Goal: Task Accomplishment & Management: Use online tool/utility

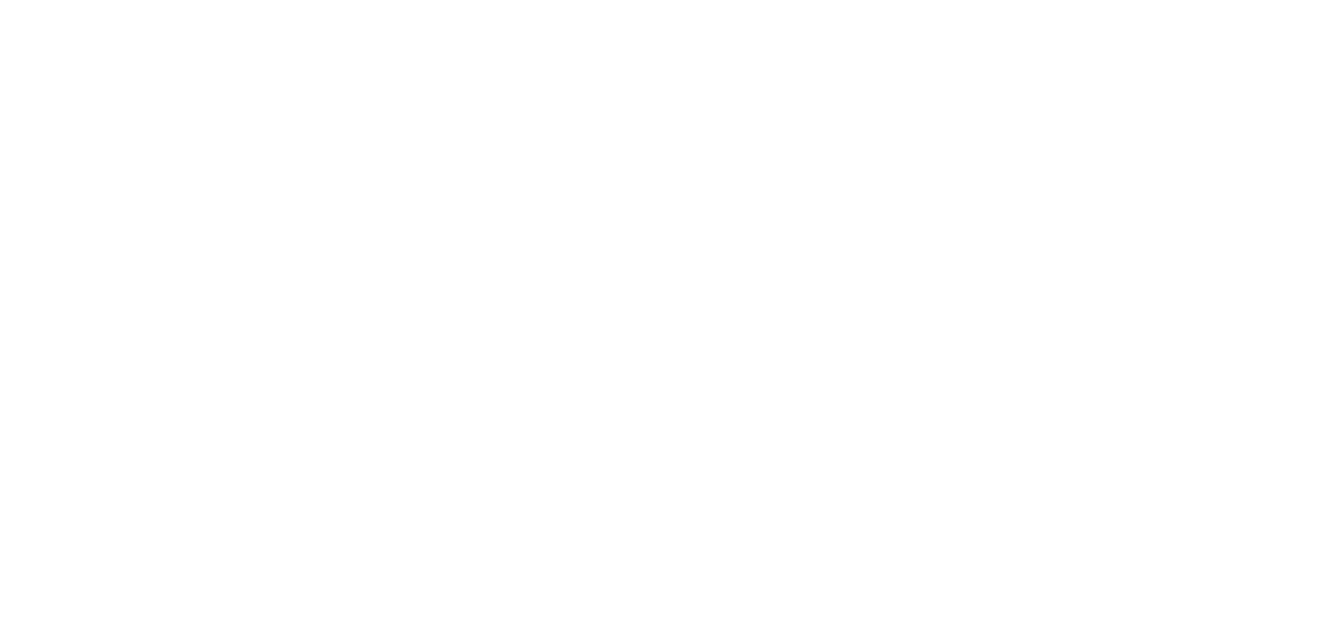
select select "Song"
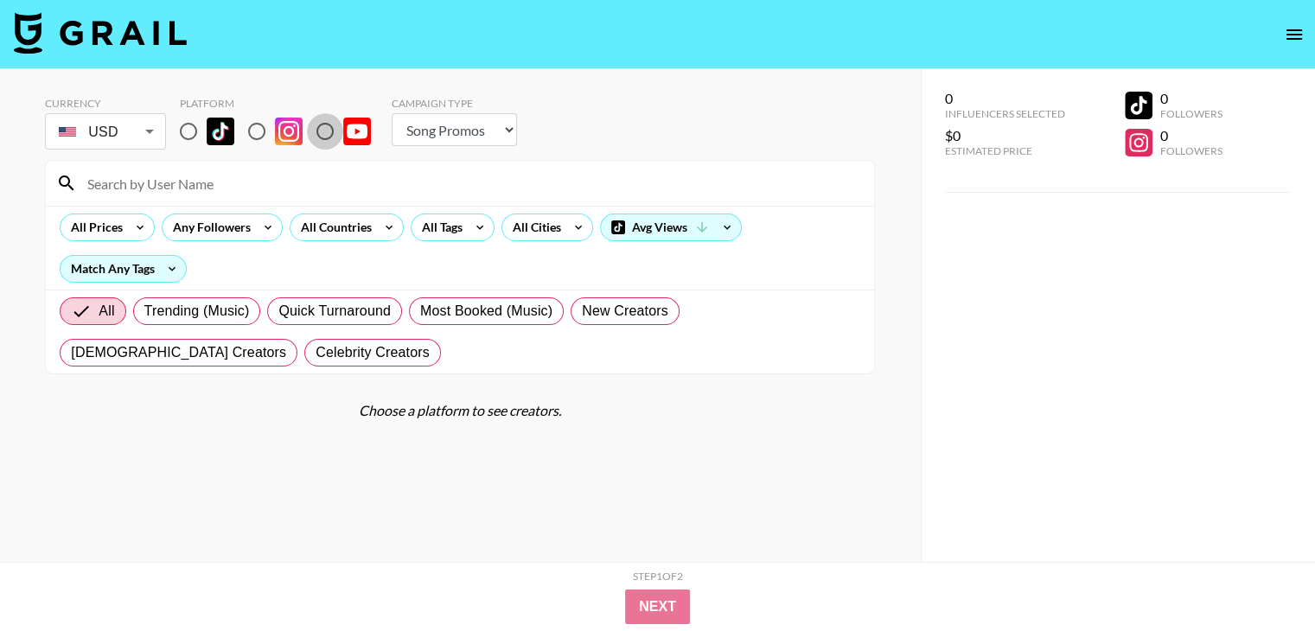
click at [327, 126] on input "radio" at bounding box center [325, 131] width 36 height 36
radio input "true"
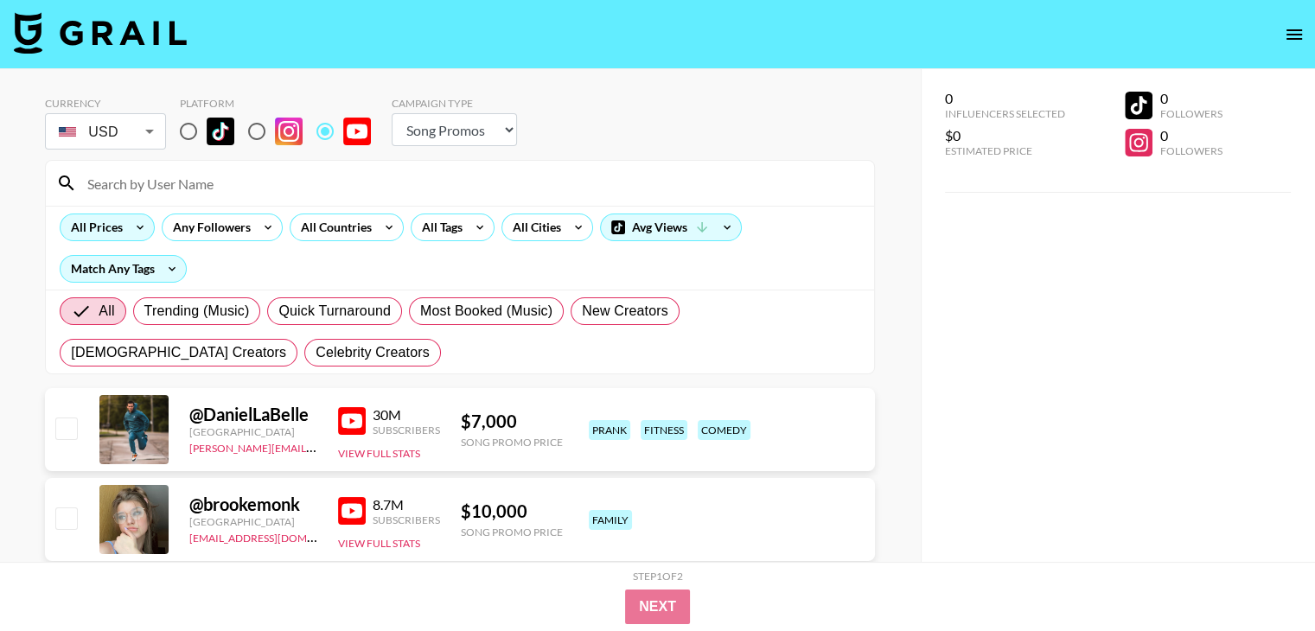
click at [121, 236] on div "All Prices" at bounding box center [107, 228] width 95 height 28
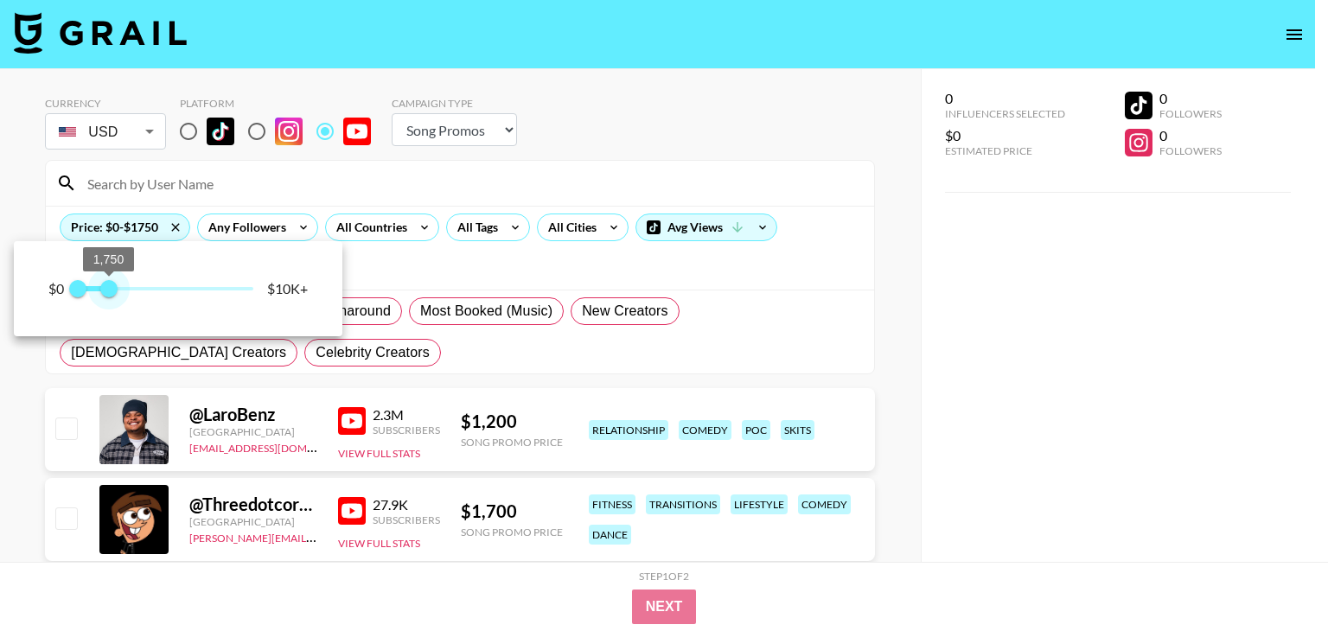
type input "1750"
drag, startPoint x: 249, startPoint y: 291, endPoint x: 108, endPoint y: 285, distance: 141.1
click at [108, 285] on span "1,750" at bounding box center [108, 288] width 17 height 17
click at [1168, 294] on div at bounding box center [664, 315] width 1328 height 631
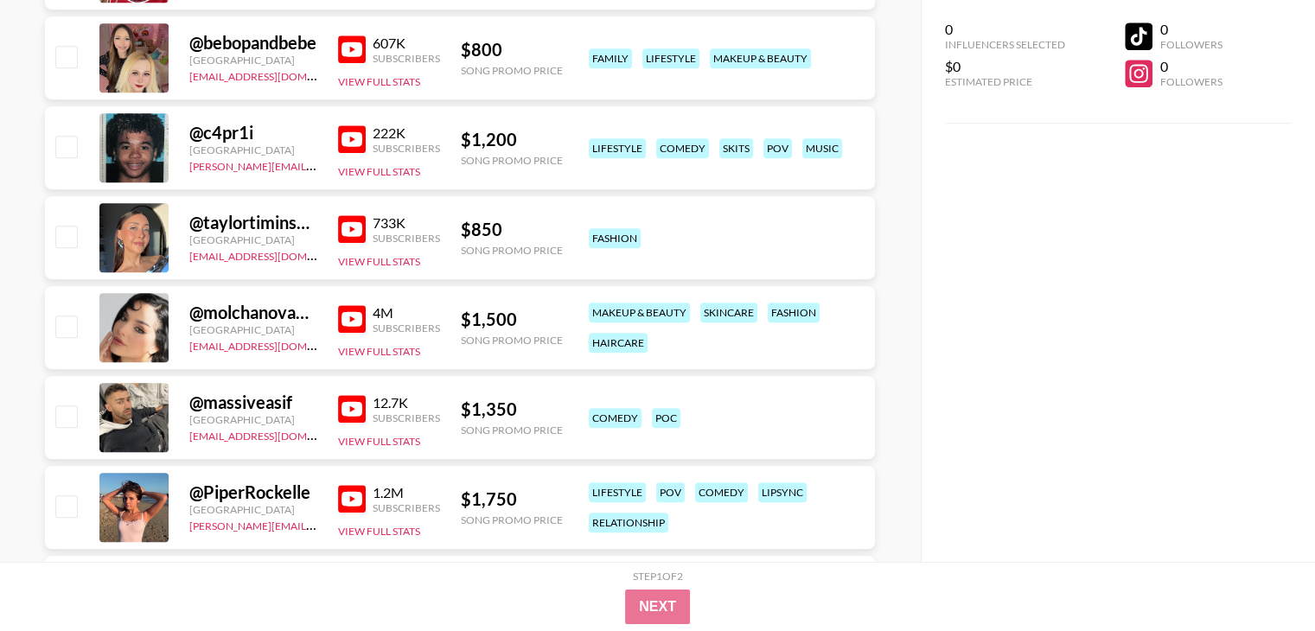
scroll to position [1003, 0]
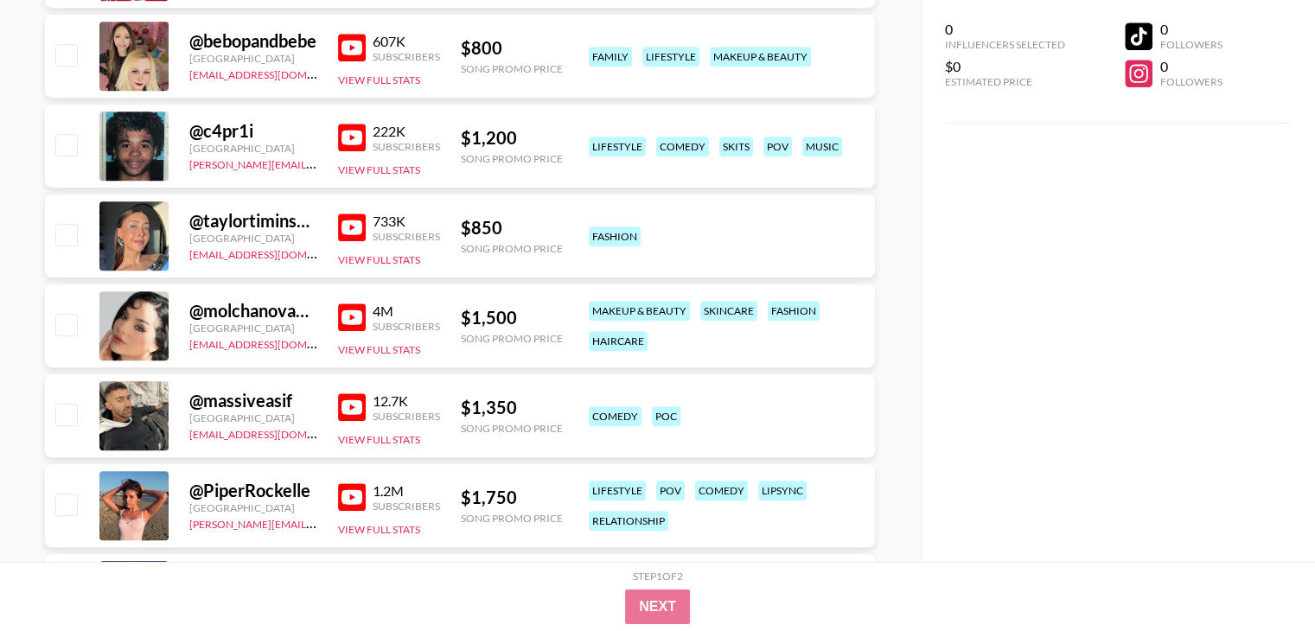
click at [339, 223] on img at bounding box center [352, 228] width 28 height 28
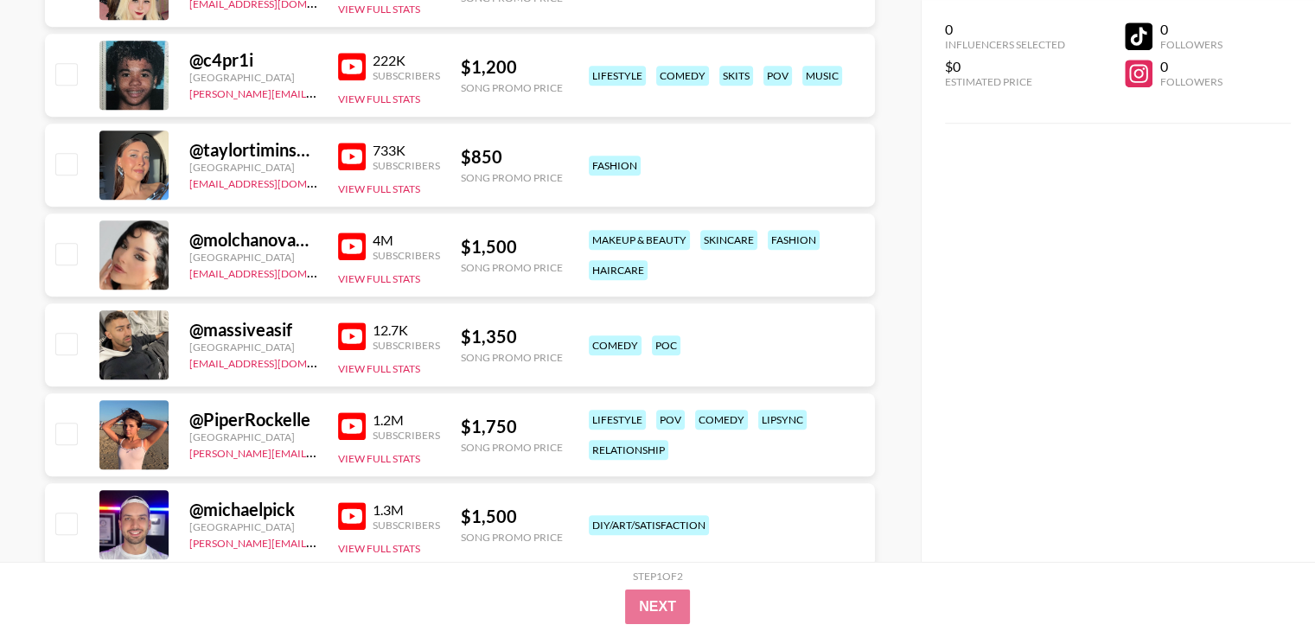
scroll to position [1142, 0]
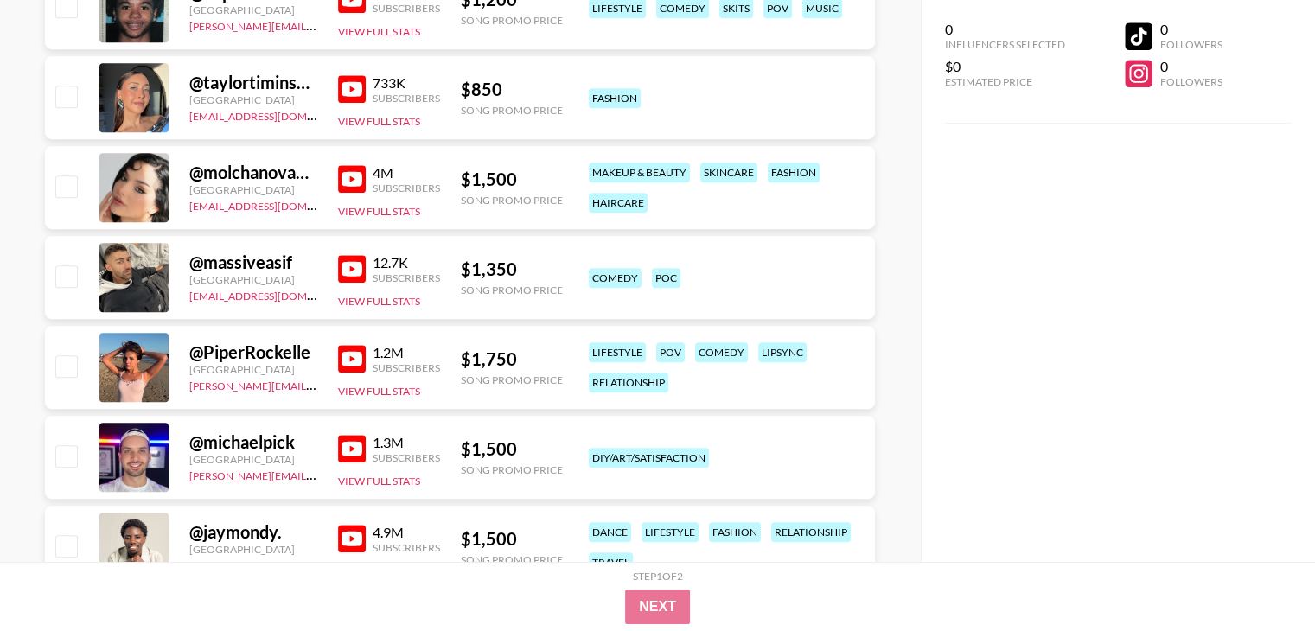
click at [364, 362] on img at bounding box center [352, 359] width 28 height 28
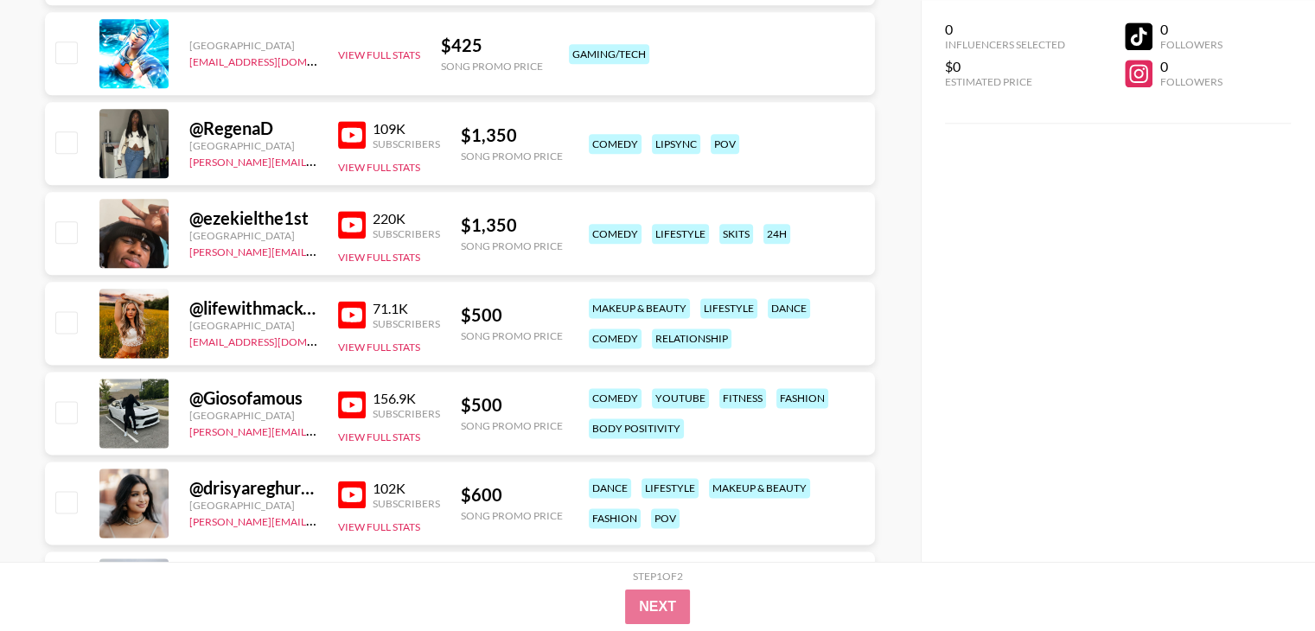
scroll to position [2179, 0]
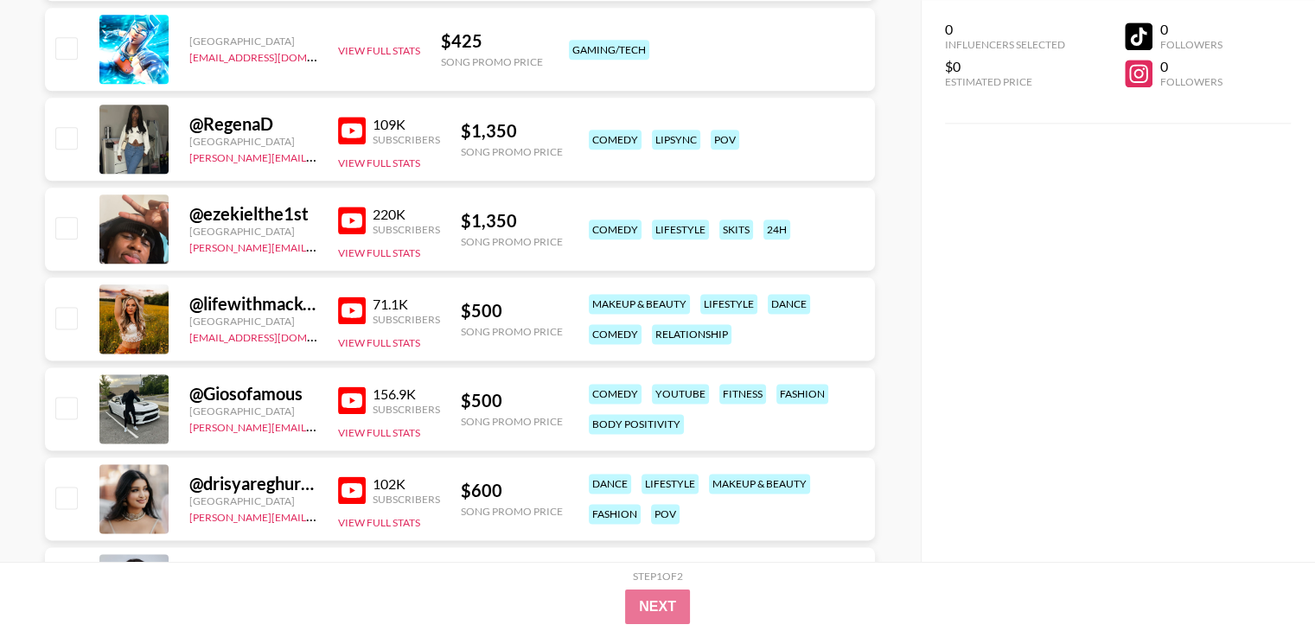
click at [345, 317] on img at bounding box center [352, 311] width 28 height 28
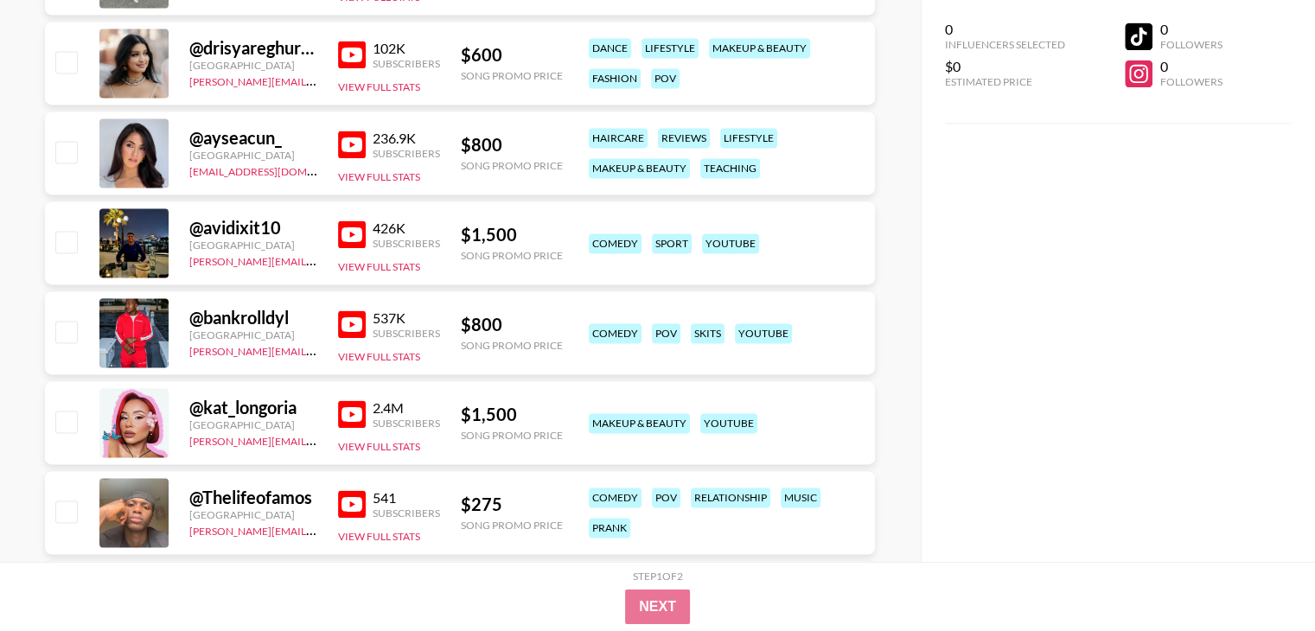
scroll to position [2629, 0]
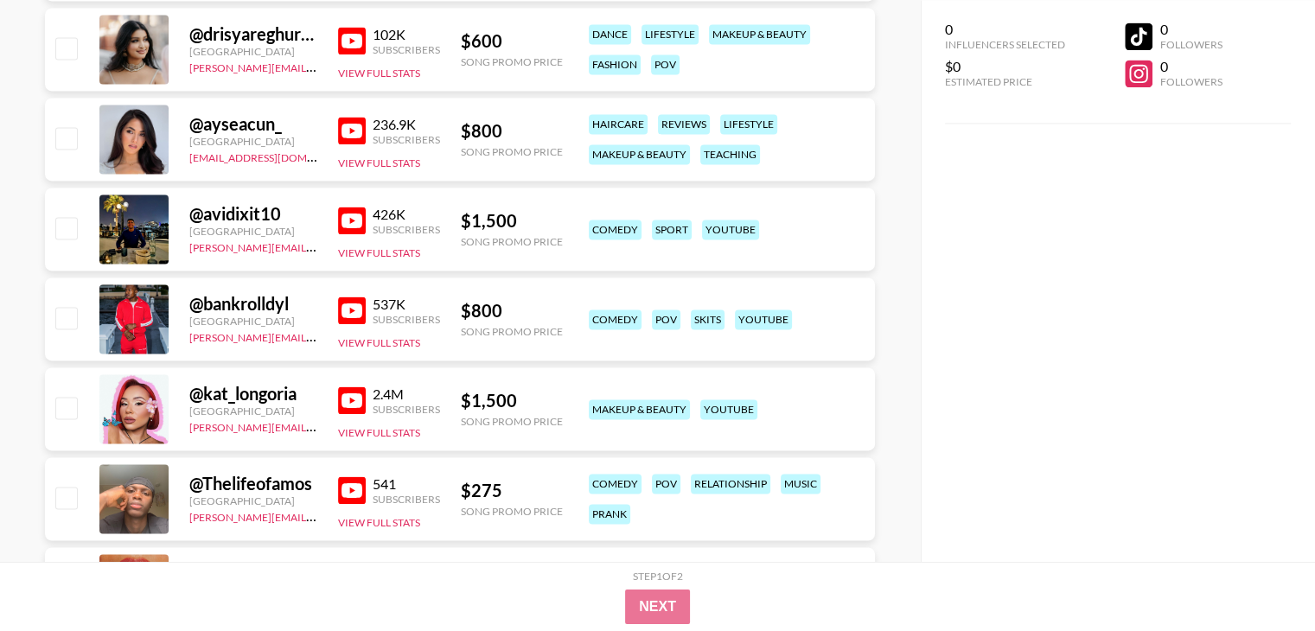
click at [346, 413] on img at bounding box center [352, 401] width 28 height 28
click at [1123, 208] on div "0 Influencers Selected $0 Estimated Price 0 Followers 0 Followers" at bounding box center [1118, 281] width 394 height 562
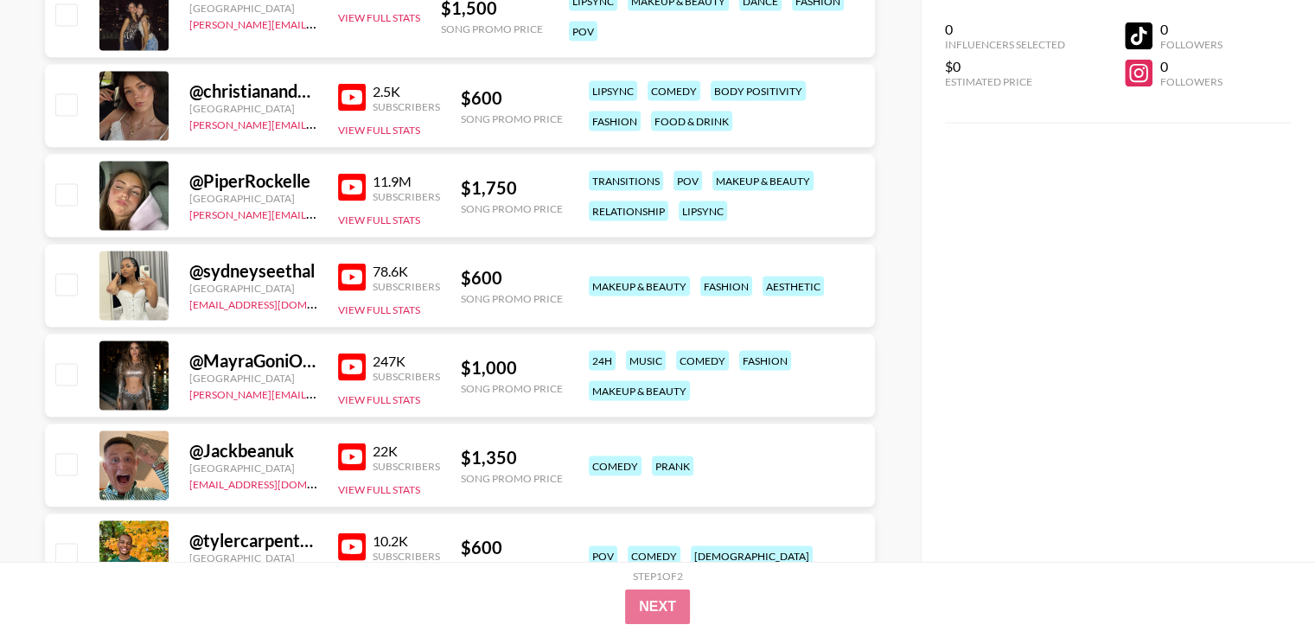
scroll to position [3563, 0]
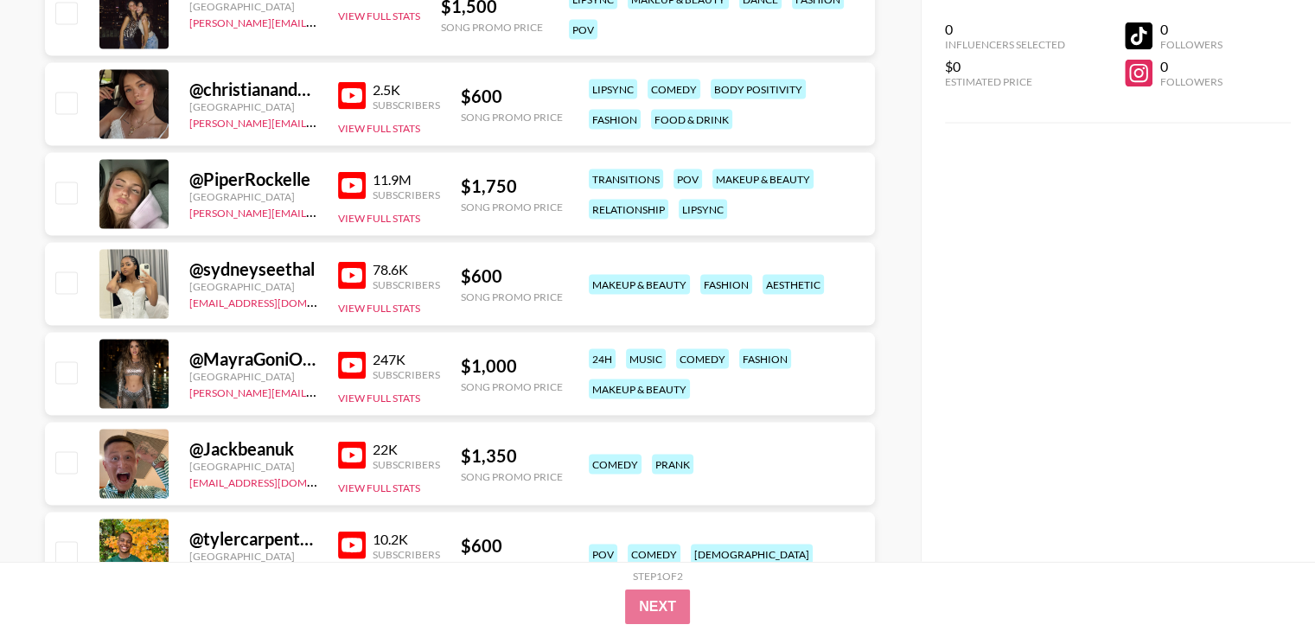
click at [353, 98] on img at bounding box center [352, 96] width 28 height 28
click at [355, 288] on img at bounding box center [352, 276] width 28 height 28
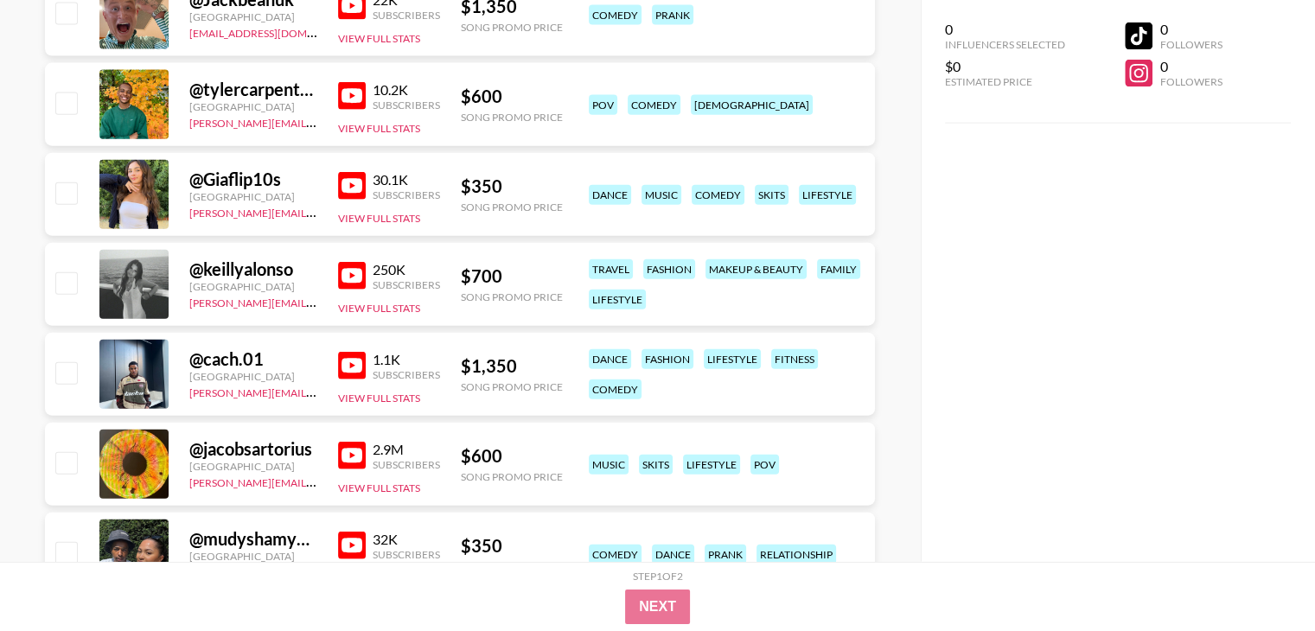
scroll to position [4048, 0]
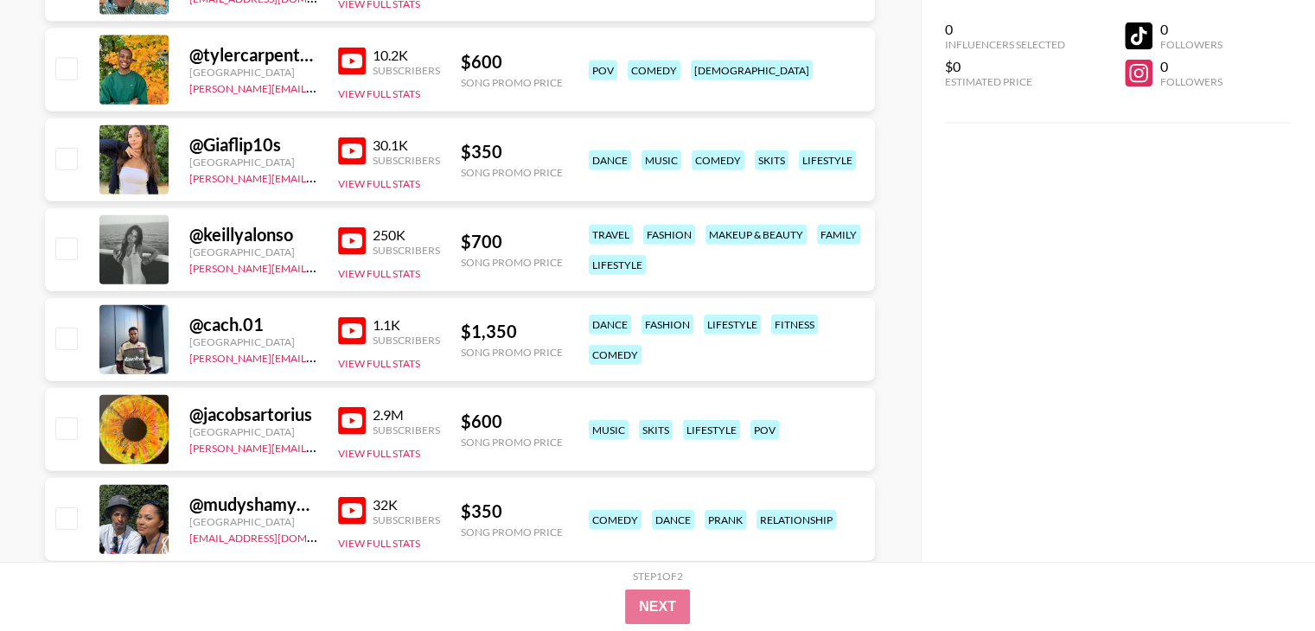
click at [353, 157] on img at bounding box center [352, 152] width 28 height 28
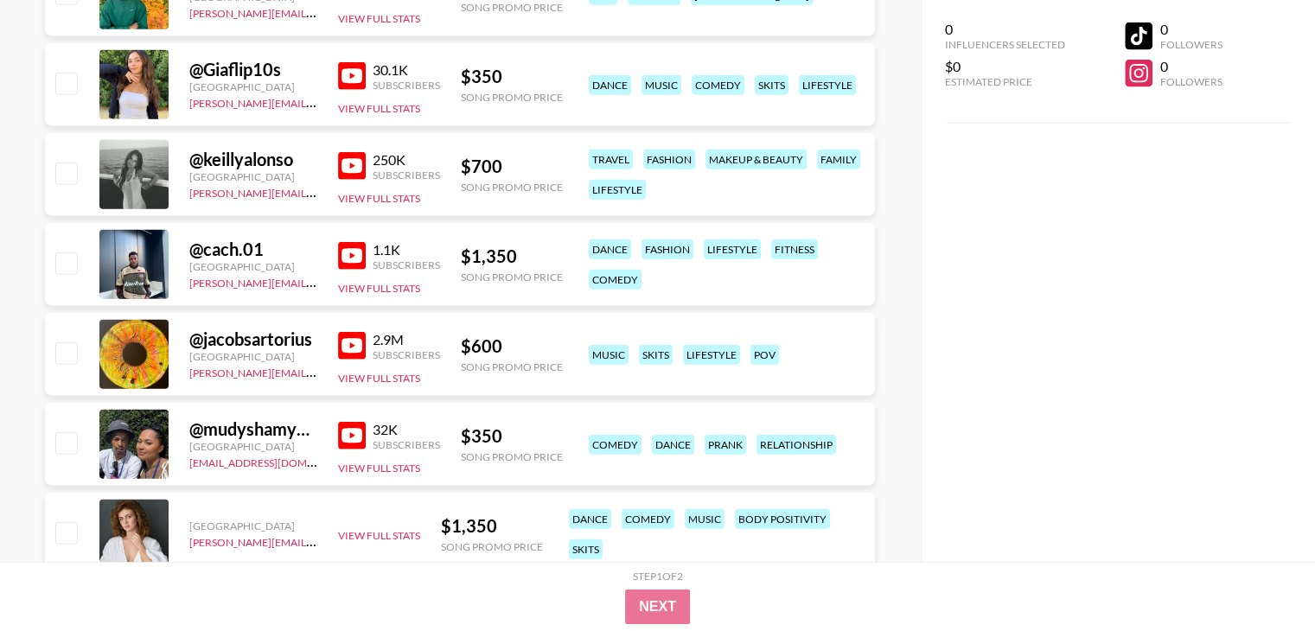
scroll to position [4151, 0]
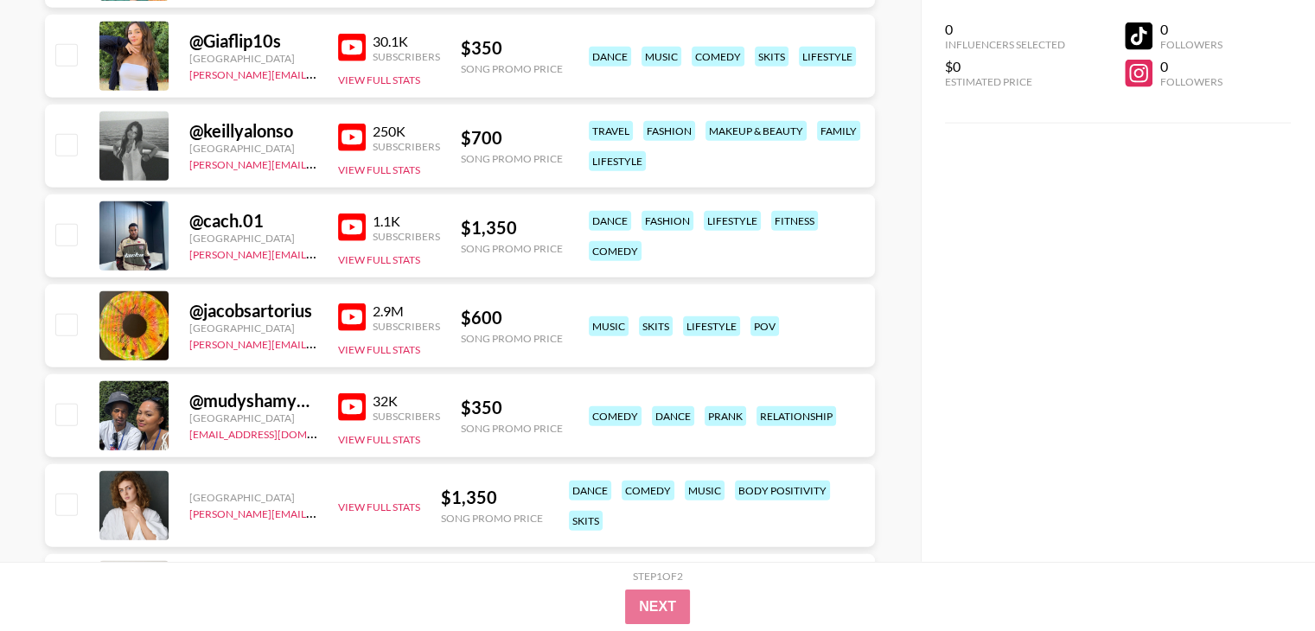
click at [347, 134] on img at bounding box center [352, 138] width 28 height 28
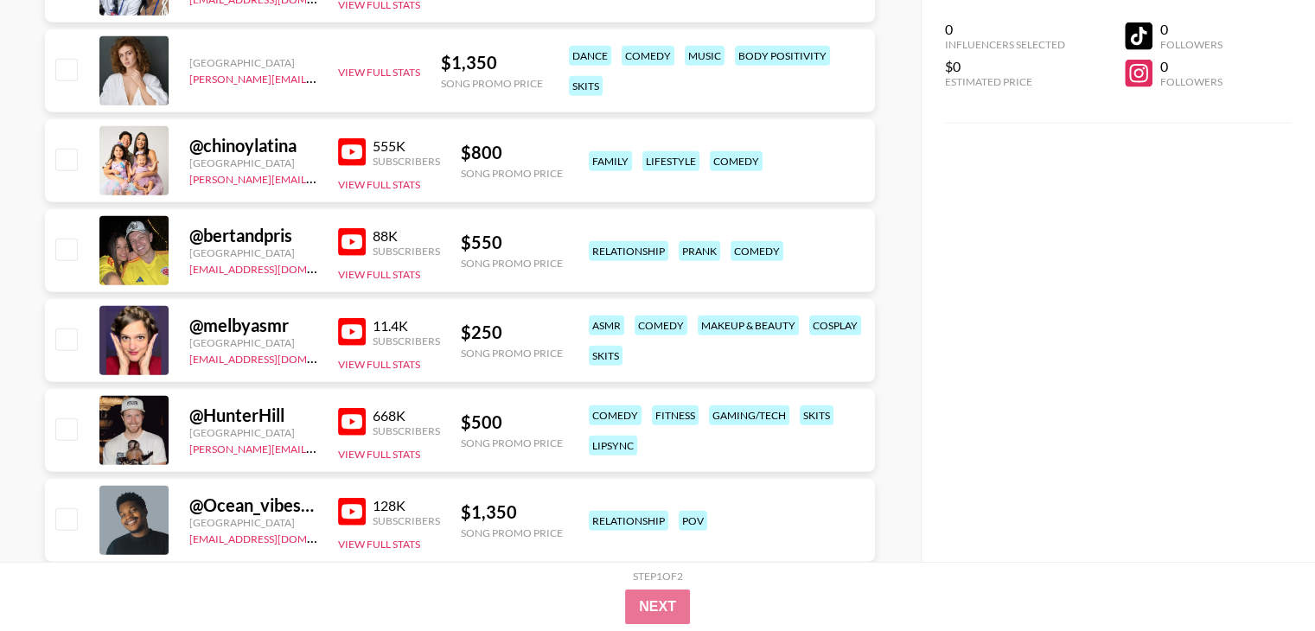
scroll to position [4636, 0]
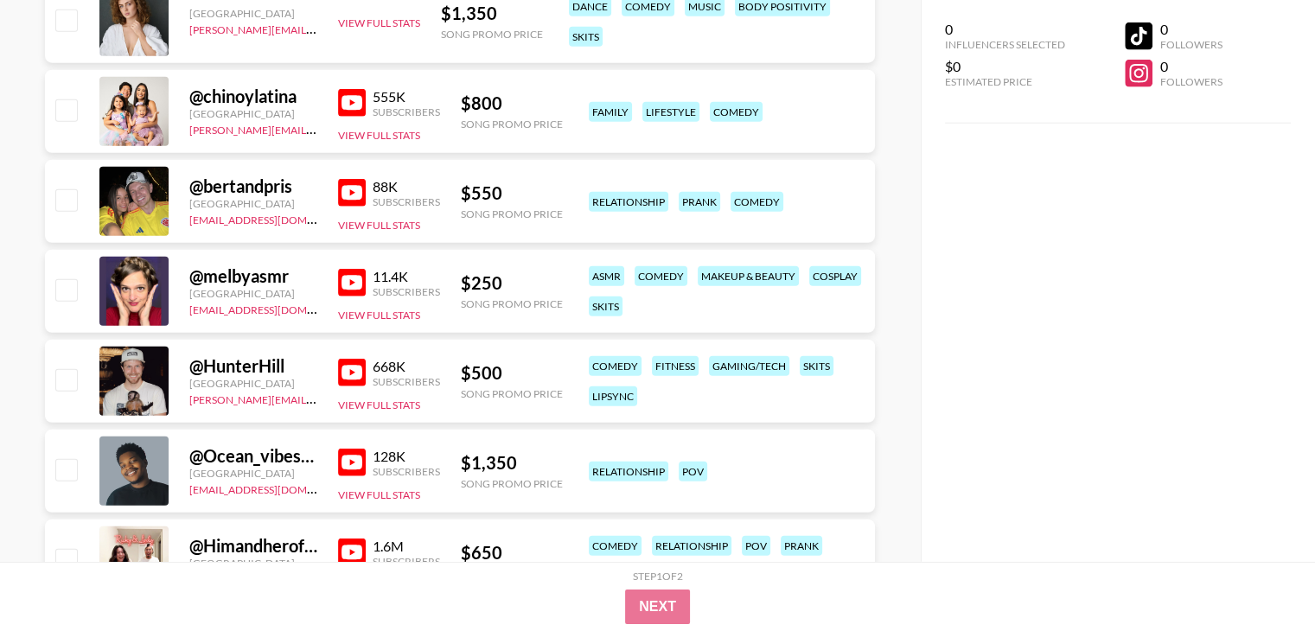
click at [1089, 331] on div "0 Influencers Selected $0 Estimated Price 0 Followers 0 Followers" at bounding box center [1118, 281] width 394 height 562
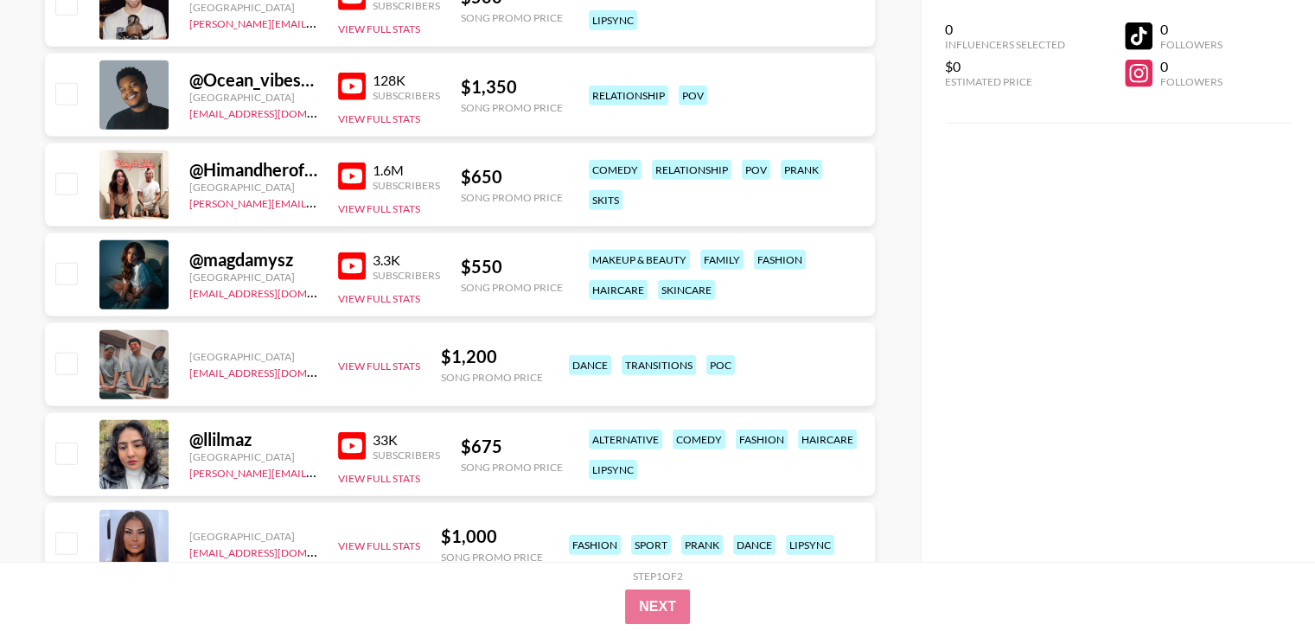
scroll to position [5016, 0]
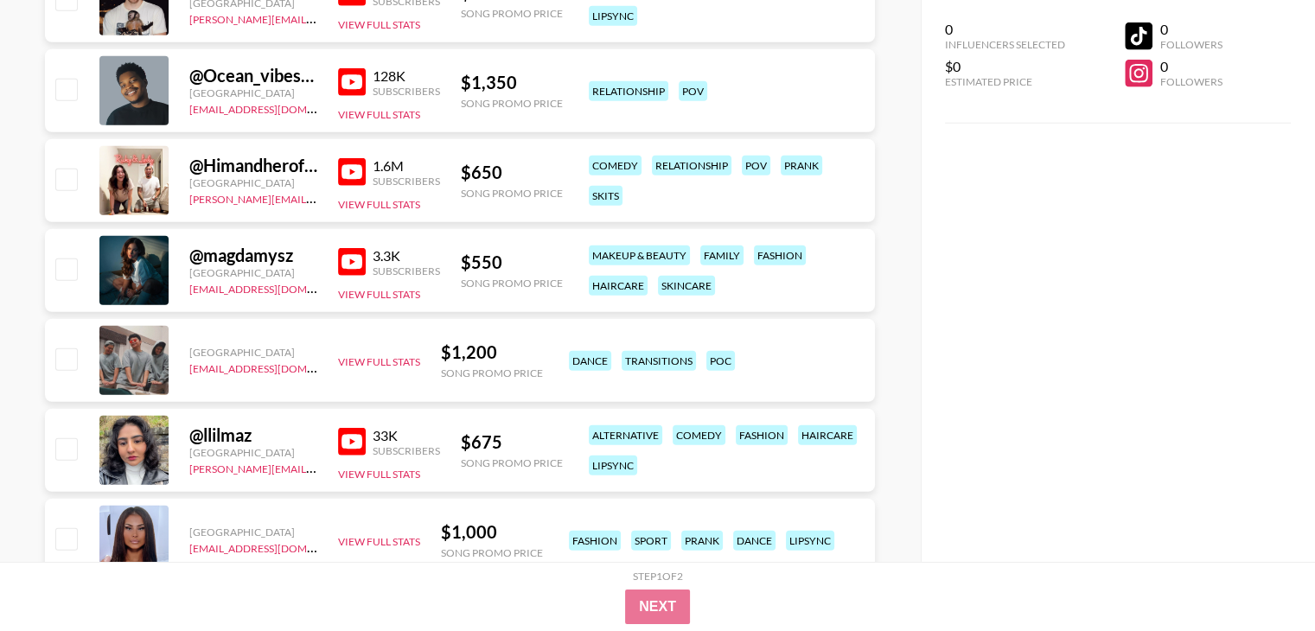
click at [346, 166] on img at bounding box center [352, 172] width 28 height 28
click at [1040, 245] on div "0 Influencers Selected $0 Estimated Price 0 Followers 0 Followers" at bounding box center [1118, 281] width 394 height 562
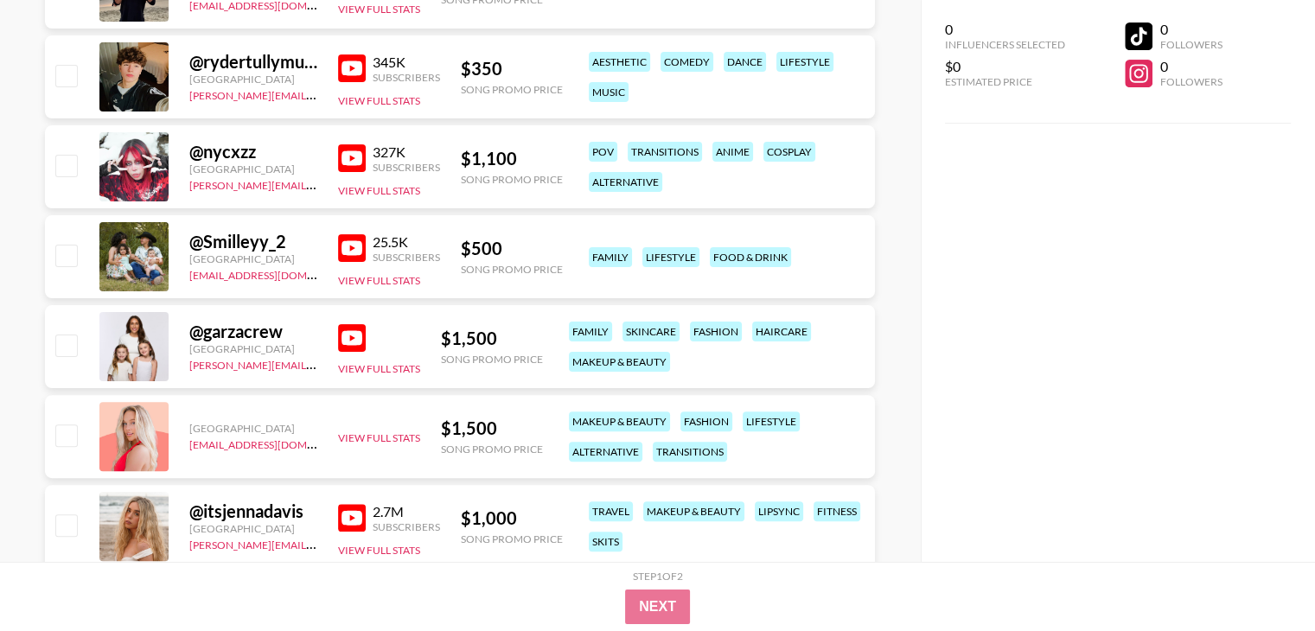
scroll to position [7196, 0]
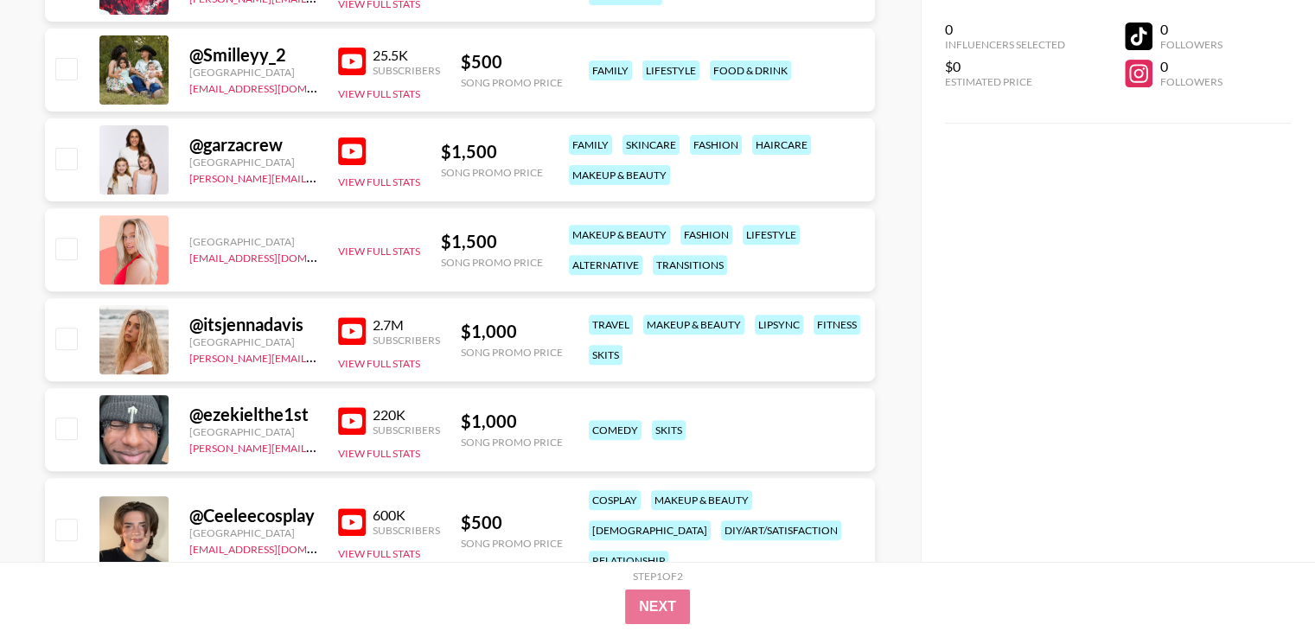
click at [353, 335] on img at bounding box center [352, 331] width 28 height 28
click at [995, 286] on div "0 Influencers Selected $0 Estimated Price 0 Followers 0 Followers" at bounding box center [1118, 281] width 394 height 562
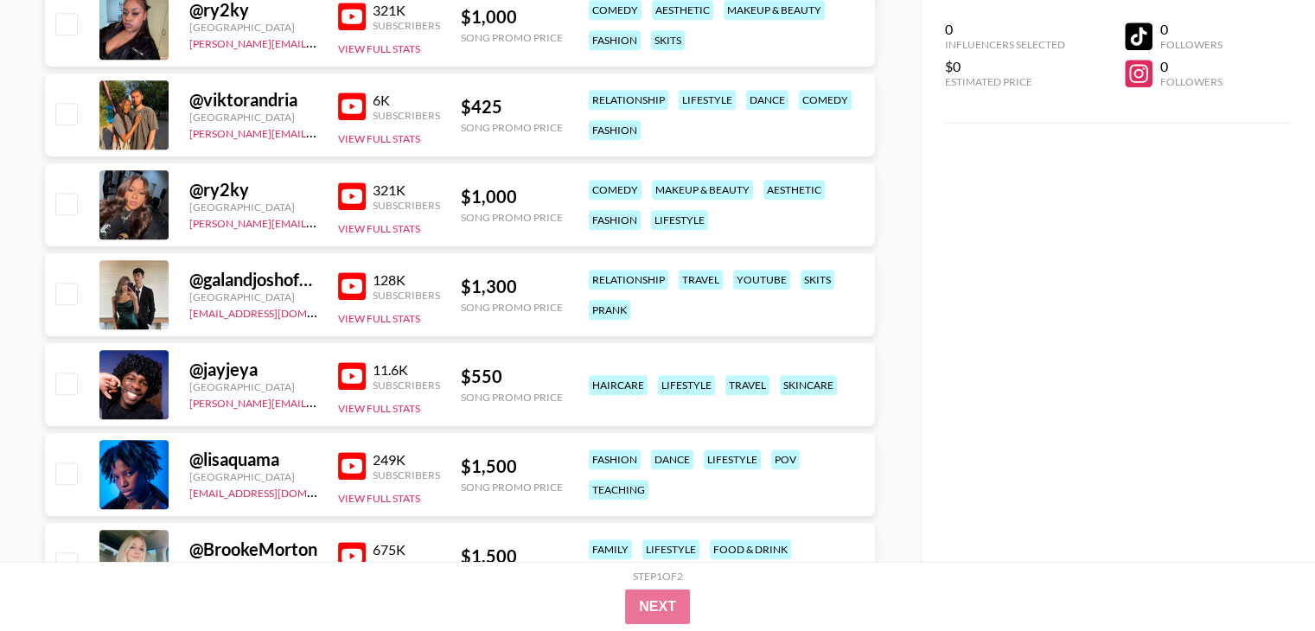
scroll to position [7784, 0]
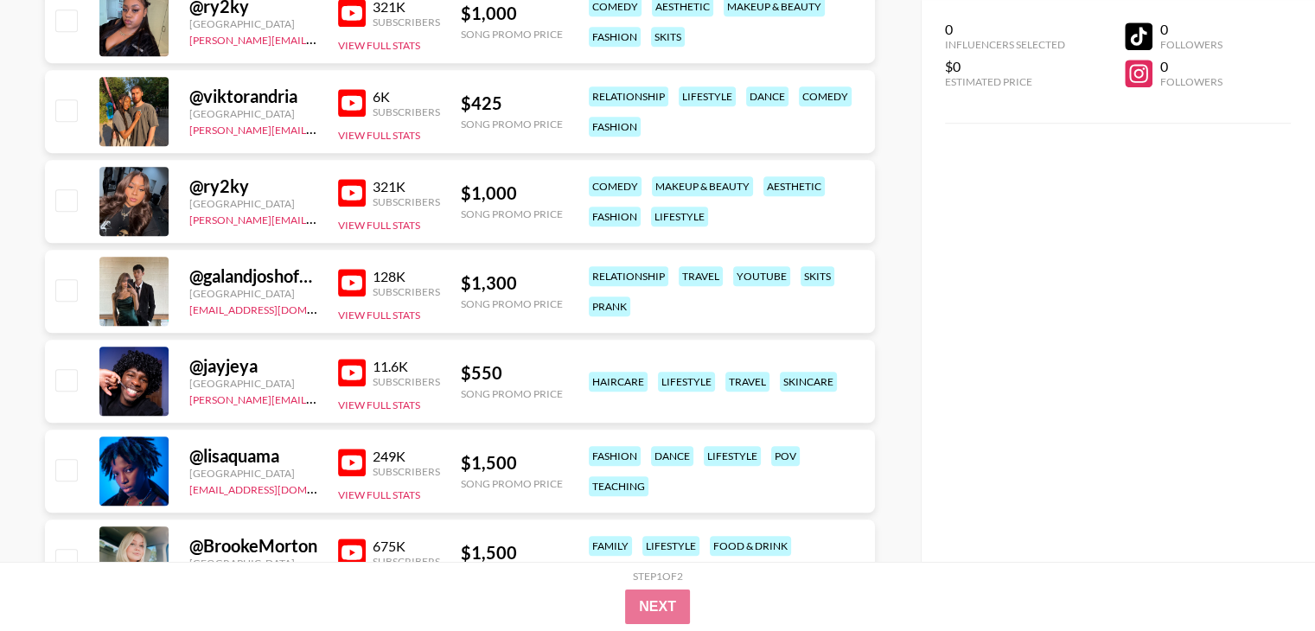
click at [1070, 330] on div "0 Influencers Selected $0 Estimated Price 0 Followers 0 Followers" at bounding box center [1118, 281] width 394 height 562
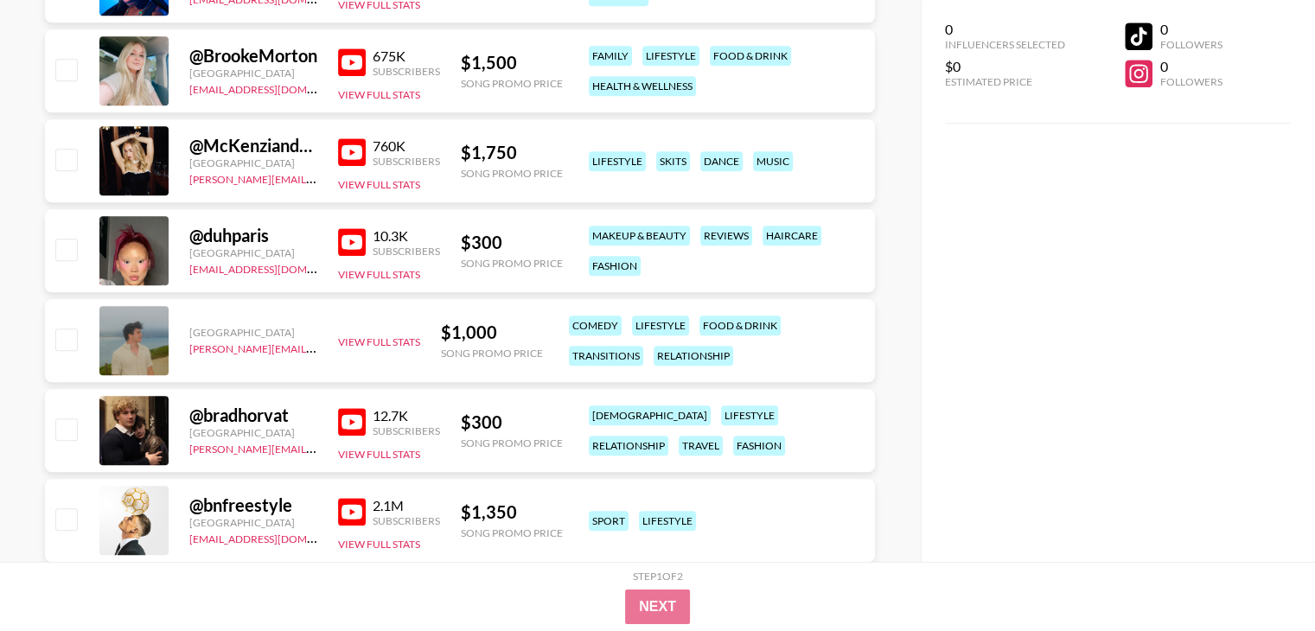
scroll to position [8303, 0]
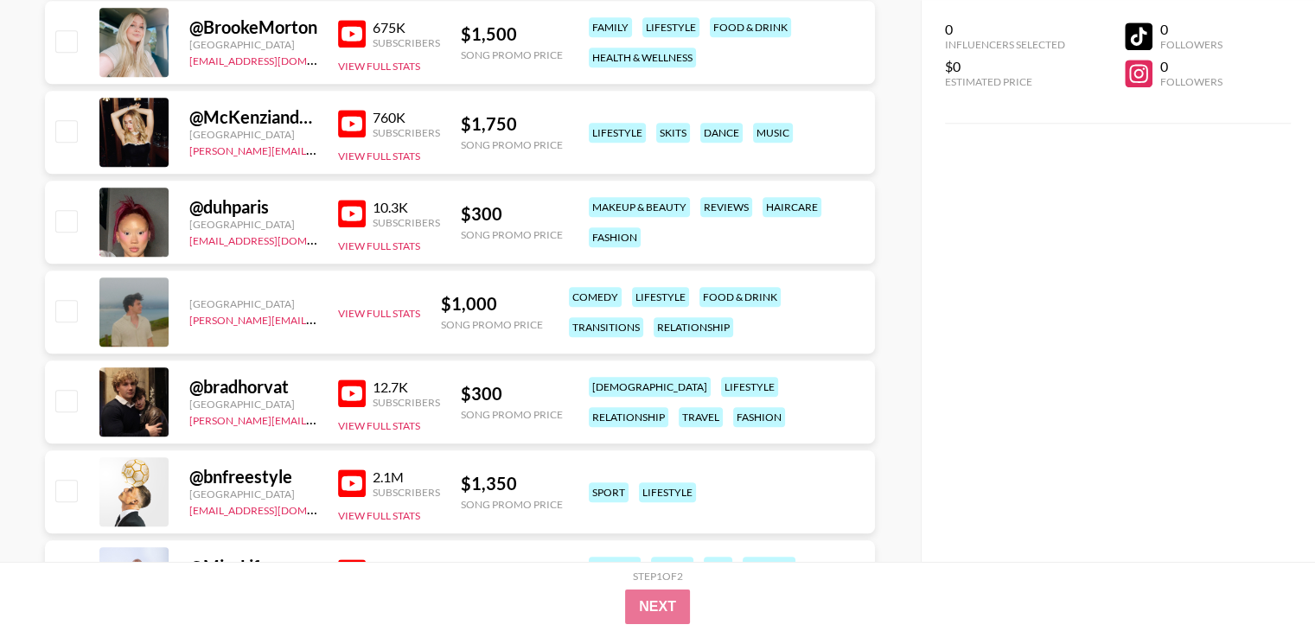
click at [356, 221] on img at bounding box center [352, 214] width 28 height 28
